Goal: Find specific page/section: Find specific page/section

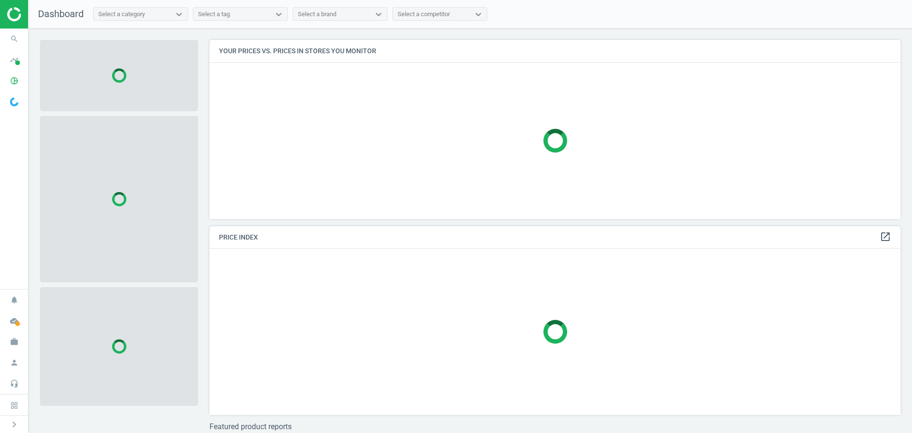
scroll to position [193, 699]
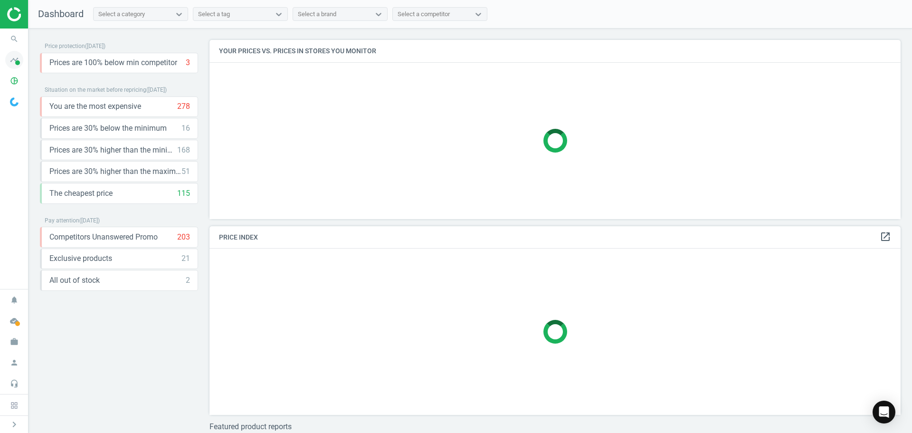
click at [12, 64] on icon "timeline" at bounding box center [14, 60] width 18 height 18
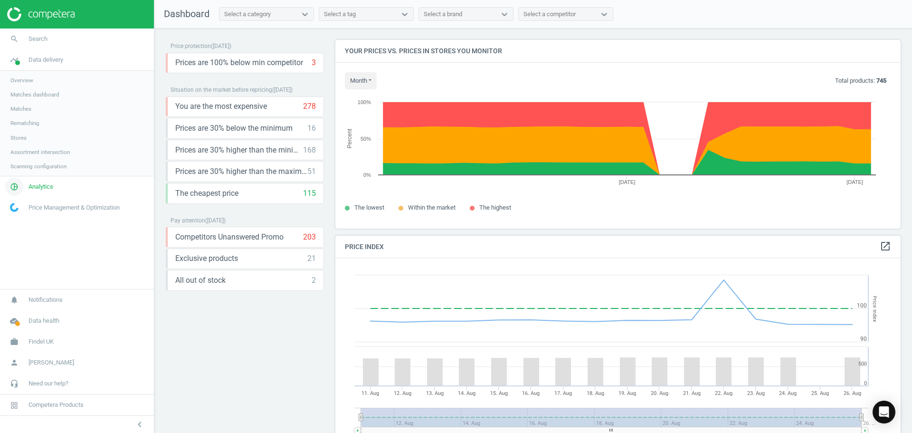
scroll to position [233, 573]
click at [40, 188] on span "Analytics" at bounding box center [40, 186] width 25 height 9
click at [22, 113] on span "Products" at bounding box center [21, 116] width 22 height 8
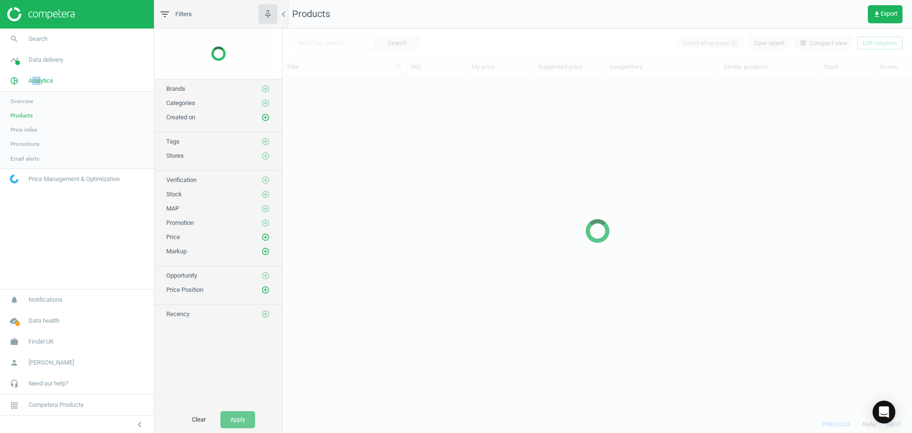
scroll to position [324, 622]
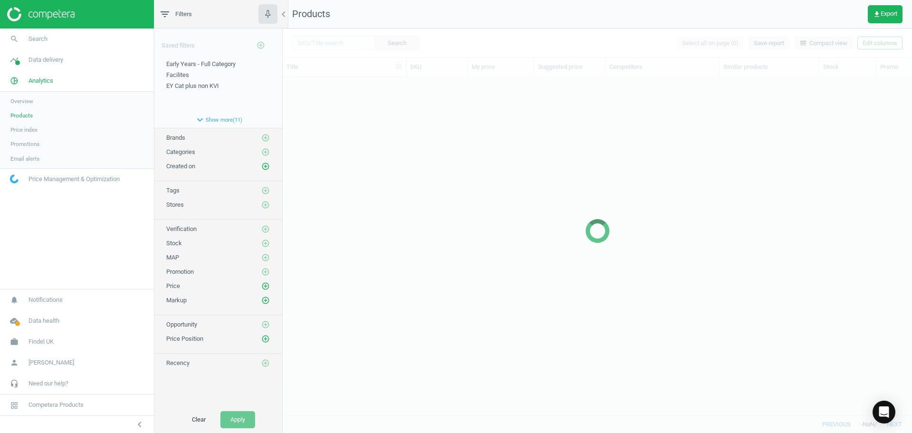
click at [323, 43] on div at bounding box center [597, 230] width 629 height 404
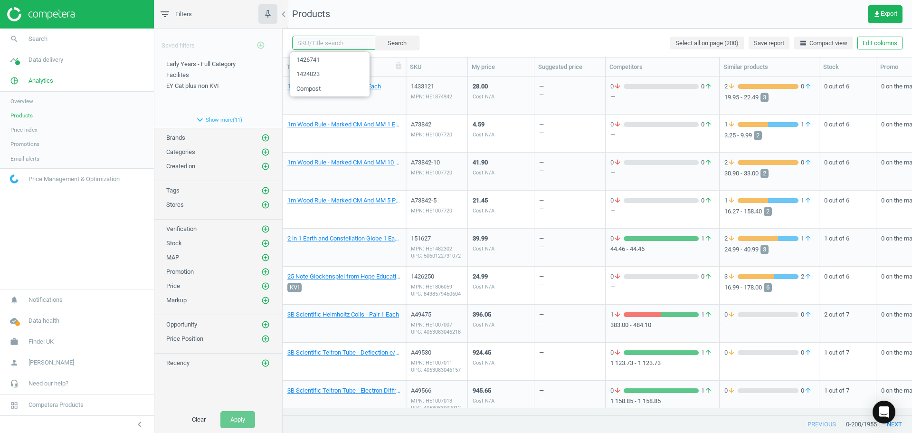
click at [327, 41] on input "text" at bounding box center [333, 43] width 83 height 14
paste input "105720"
type input "105720"
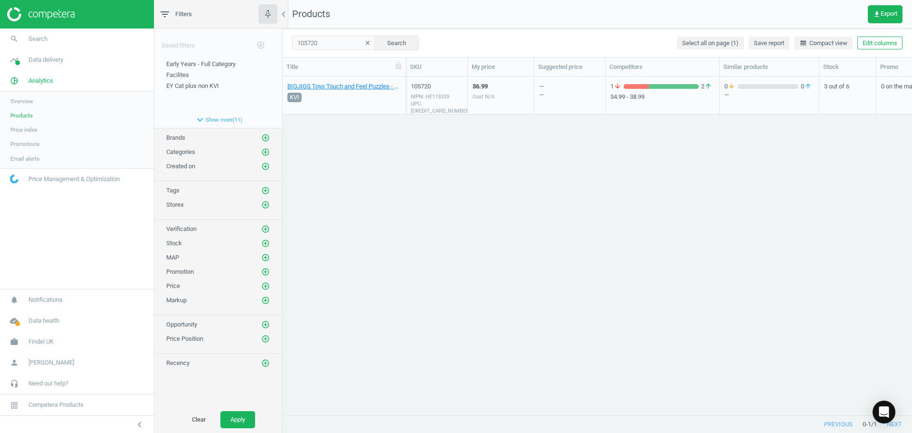
click at [506, 93] on div "36.99 Cost N/A" at bounding box center [501, 95] width 57 height 36
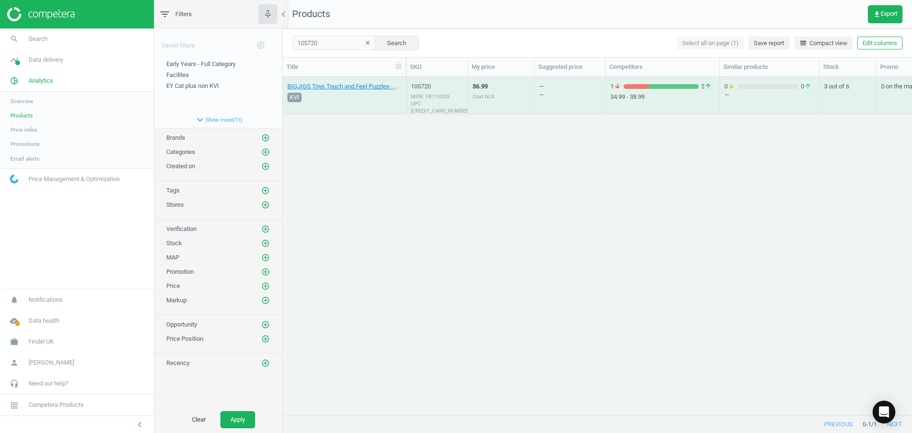
click at [506, 93] on div "36.99 Cost N/A" at bounding box center [501, 95] width 57 height 36
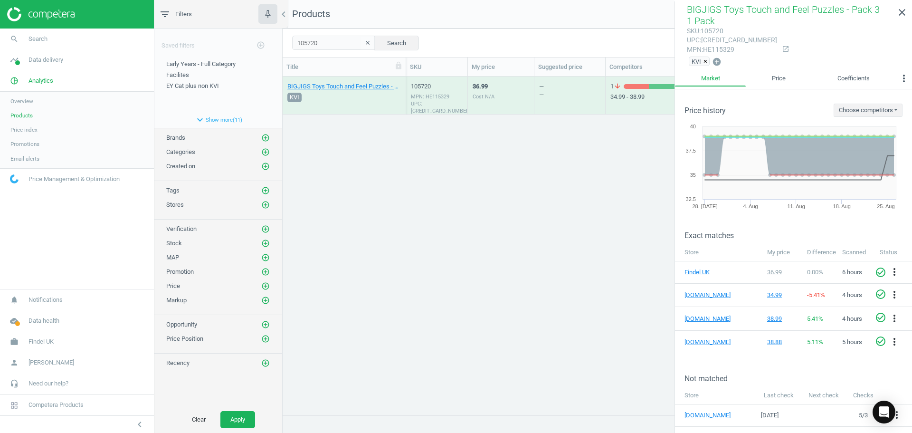
click at [515, 266] on div "BIGJIGS Toys Touch and Feel Puzzles - Pack 3 1 Pack KVI 105720 MPN: HE115329 UP…" at bounding box center [597, 241] width 629 height 331
